Goal: Information Seeking & Learning: Learn about a topic

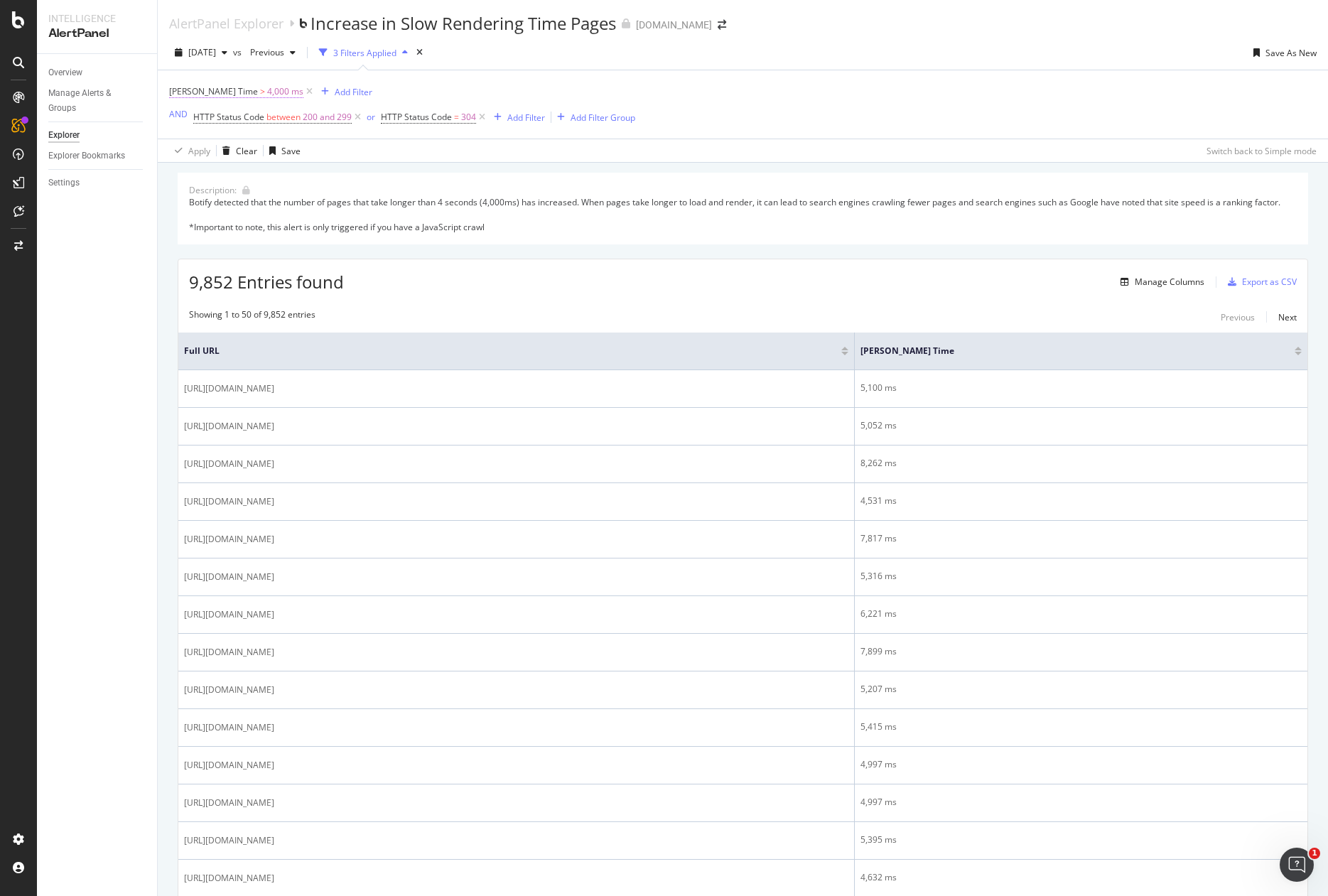
click at [230, 90] on span "[PERSON_NAME] Time > 4,000 ms" at bounding box center [236, 91] width 135 height 13
click at [232, 155] on span "Greater than" at bounding box center [207, 150] width 51 height 12
click at [227, 237] on span "Less than or equal to" at bounding box center [229, 236] width 83 height 12
click at [328, 209] on div "Apply" at bounding box center [326, 206] width 22 height 12
